Goal: Task Accomplishment & Management: Manage account settings

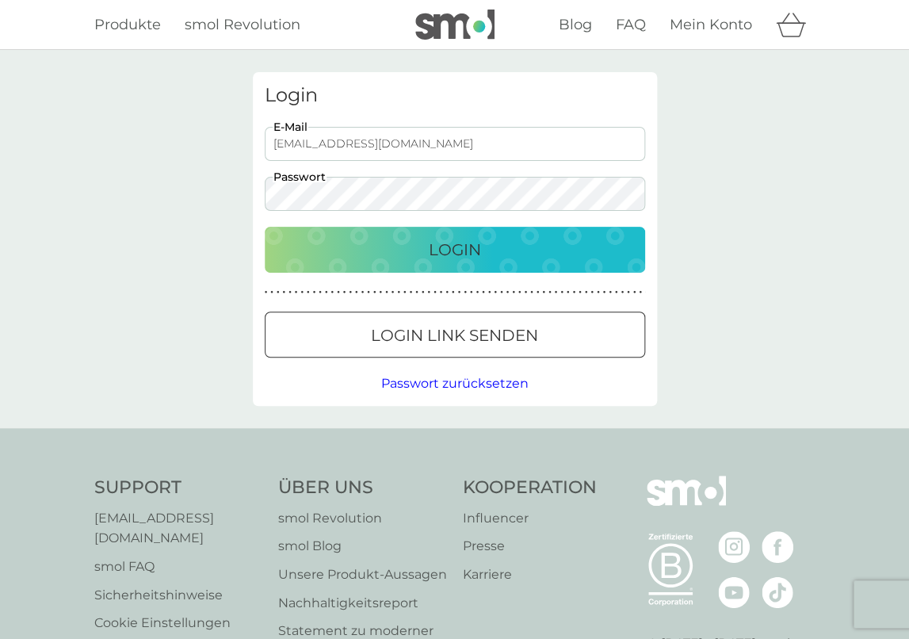
type input "[EMAIL_ADDRESS][DOMAIN_NAME]"
click at [383, 259] on div "Login" at bounding box center [455, 249] width 349 height 25
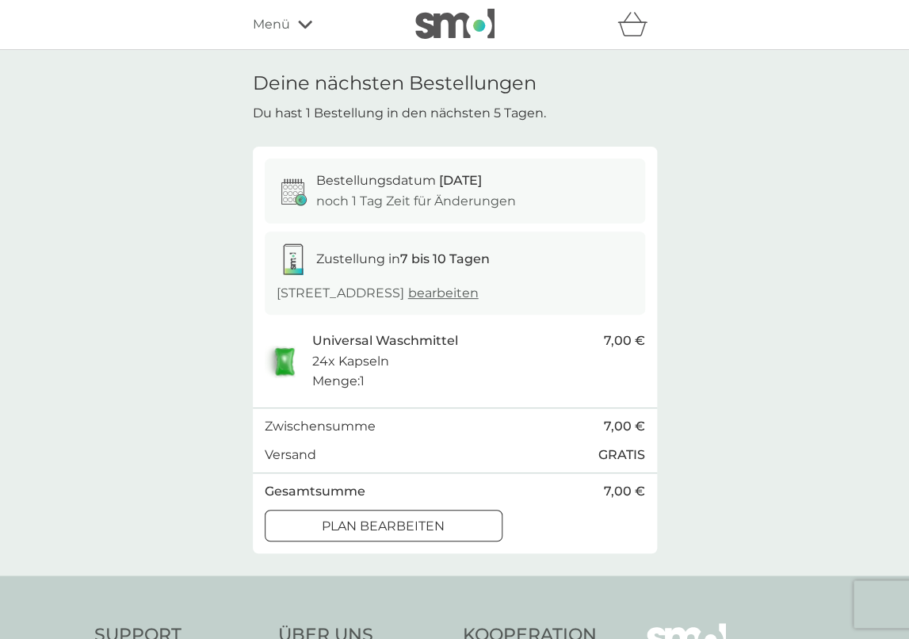
click at [306, 36] on div "Deine Produkte Deine nächsten Bestellungen Deine Daten Bestellhistorie Abmelden…" at bounding box center [455, 25] width 404 height 32
click at [302, 29] on icon at bounding box center [305, 25] width 14 height 10
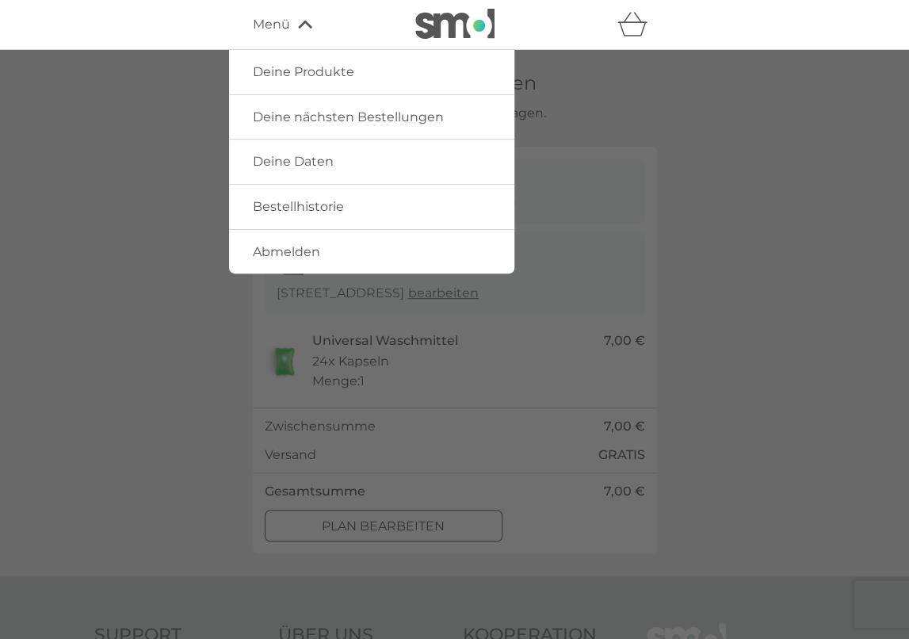
click at [300, 162] on span "Deine Daten" at bounding box center [293, 161] width 81 height 15
